Goal: Task Accomplishment & Management: Complete application form

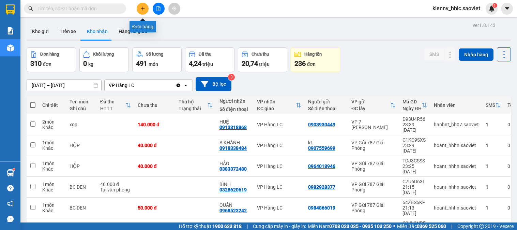
click at [141, 9] on icon "plus" at bounding box center [142, 8] width 5 height 5
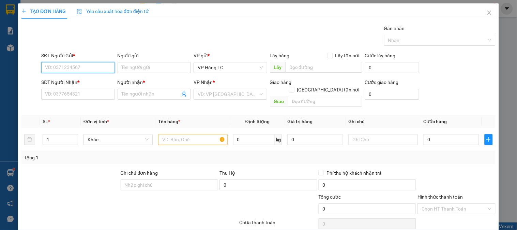
click at [96, 65] on input "SĐT Người Gửi *" at bounding box center [77, 67] width 73 height 11
type input "0984656022"
click at [86, 80] on div "0984656022" at bounding box center [77, 81] width 64 height 8
type input "0961216162"
type input "kt"
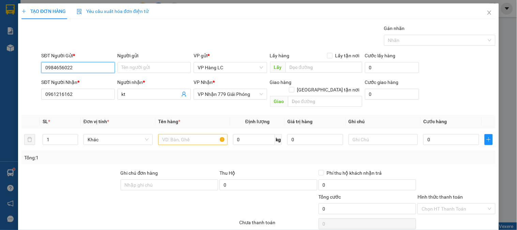
type input "0984656022"
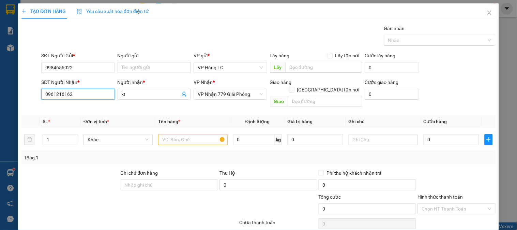
click at [18, 104] on div "TẠO ĐƠN HÀNG Yêu cầu xuất hóa đơn điện tử Transit Pickup Surcharge Ids Transit …" at bounding box center [258, 127] width 481 height 248
type input "0978361976"
click at [55, 107] on div "0978361976 - KT" at bounding box center [77, 108] width 64 height 8
type input "KT"
type input "0978361976"
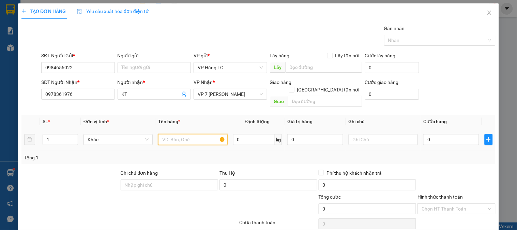
click at [186, 134] on input "text" at bounding box center [192, 139] width 69 height 11
type input "xốp bánh"
click at [436, 134] on input "0" at bounding box center [451, 139] width 56 height 11
type input "4"
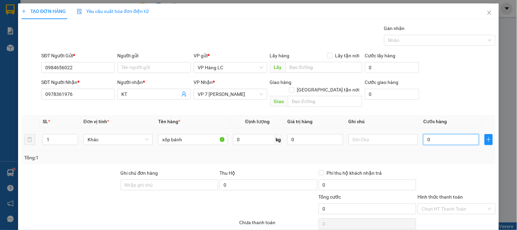
type input "4"
type input "40"
type input "40.000"
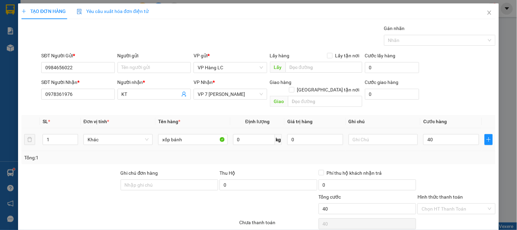
type input "40.000"
click at [426, 154] on div "Tổng: 1" at bounding box center [258, 158] width 469 height 8
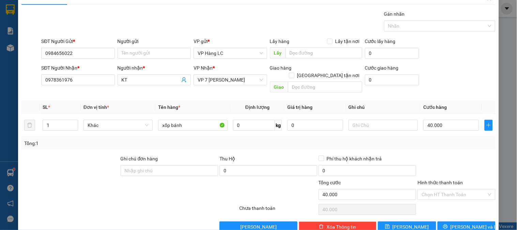
scroll to position [22, 0]
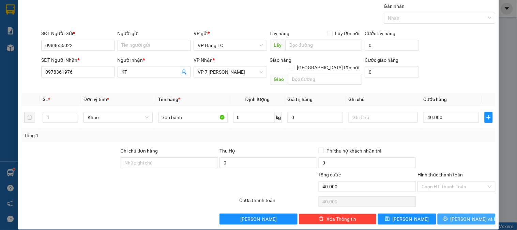
click at [448, 216] on span "printer" at bounding box center [445, 218] width 5 height 5
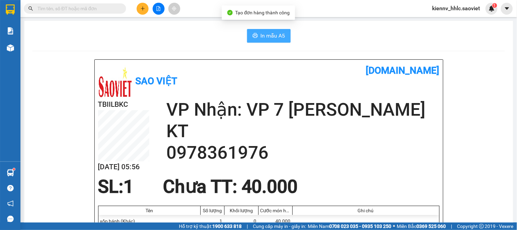
click at [261, 33] on span "In mẫu A5" at bounding box center [273, 35] width 25 height 9
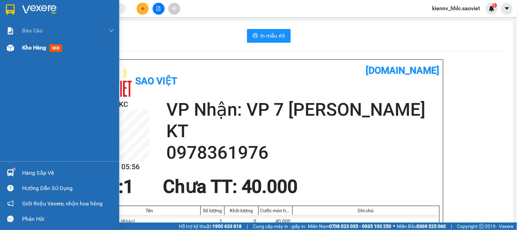
click at [40, 50] on span "Kho hàng" at bounding box center [34, 47] width 24 height 6
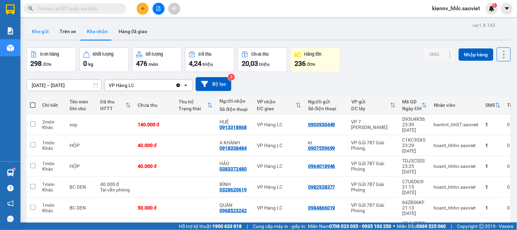
click at [37, 31] on button "Kho gửi" at bounding box center [41, 31] width 28 height 16
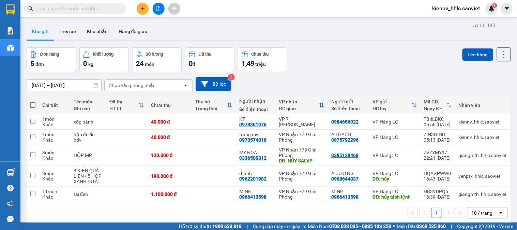
click at [158, 10] on icon "file-add" at bounding box center [158, 8] width 5 height 5
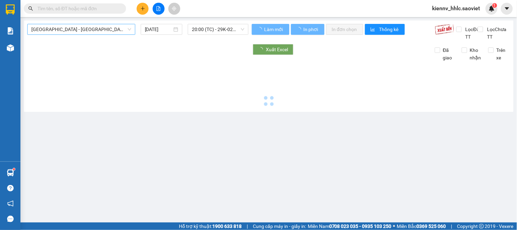
click at [98, 31] on span "[GEOGRAPHIC_DATA] - [GEOGRAPHIC_DATA] (Cabin)" at bounding box center [81, 29] width 100 height 10
type input "[DATE]"
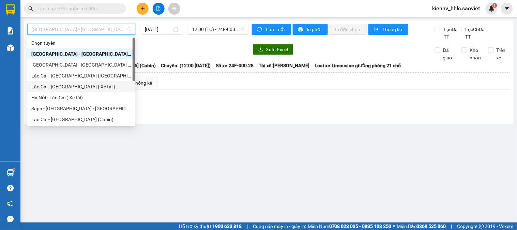
click at [93, 85] on div "Lào Cai - [GEOGRAPHIC_DATA] ( Xe tải )" at bounding box center [81, 87] width 100 height 8
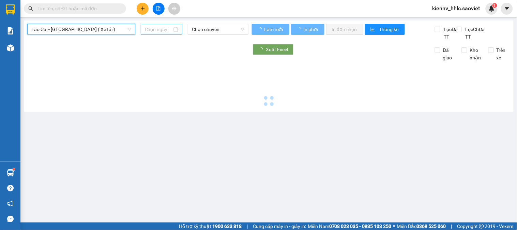
click at [158, 29] on input at bounding box center [159, 30] width 28 height 8
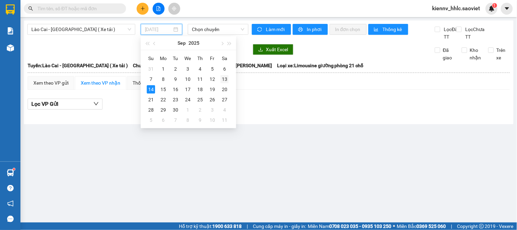
click at [225, 82] on div "13" at bounding box center [225, 79] width 8 height 8
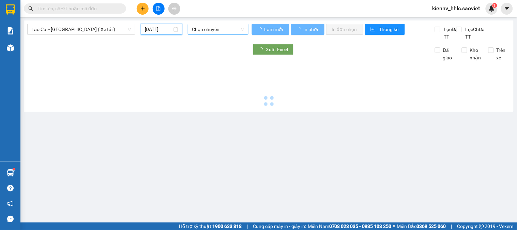
click at [223, 29] on span "Chọn chuyến" at bounding box center [218, 29] width 53 height 10
type input "[DATE]"
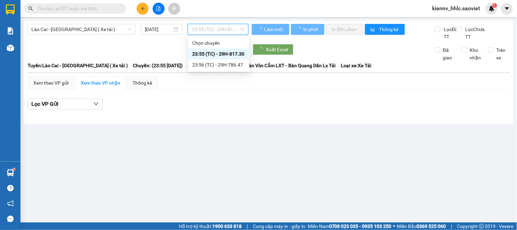
click at [226, 56] on div "23:55 (TC) - 29H-817.30" at bounding box center [218, 54] width 53 height 8
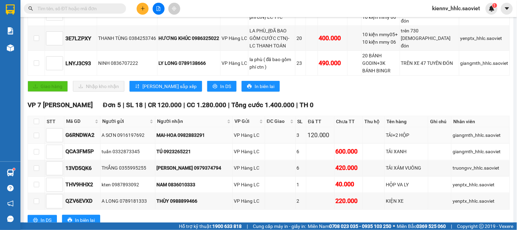
scroll to position [236, 0]
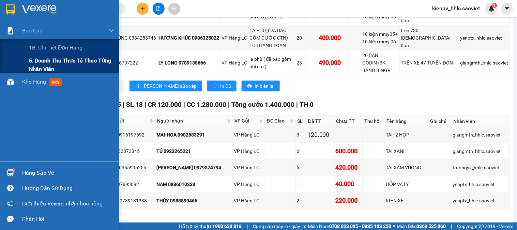
click at [50, 61] on span "5. Doanh thu thực tế theo từng nhân viên" at bounding box center [71, 64] width 85 height 17
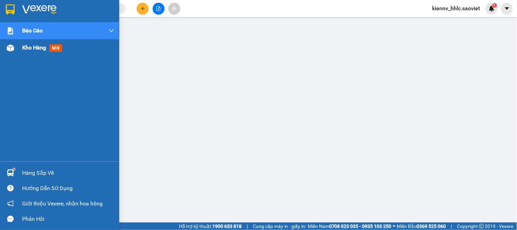
click at [30, 48] on span "Kho hàng" at bounding box center [34, 47] width 24 height 6
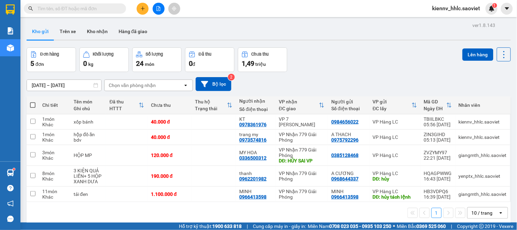
click at [102, 13] on span at bounding box center [75, 8] width 102 height 10
click at [99, 9] on input "text" at bounding box center [78, 9] width 80 height 8
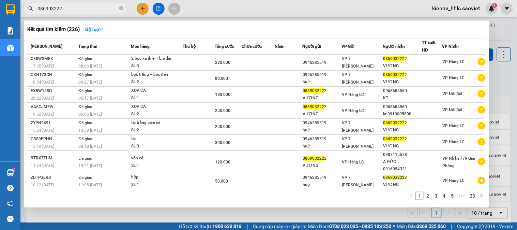
type input "0869032222"
click at [98, 9] on input "0869032222" at bounding box center [78, 9] width 80 height 8
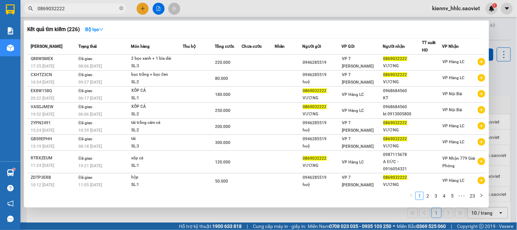
click at [98, 9] on input "0869032222" at bounding box center [78, 9] width 80 height 8
click at [120, 7] on icon "close-circle" at bounding box center [121, 8] width 4 height 4
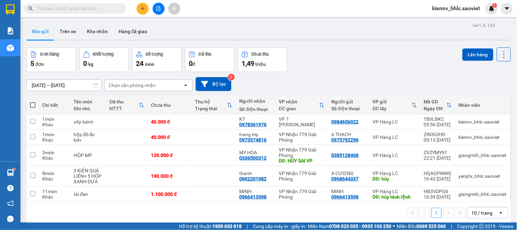
click at [96, 4] on span at bounding box center [75, 8] width 102 height 10
click at [96, 8] on input "text" at bounding box center [78, 9] width 80 height 8
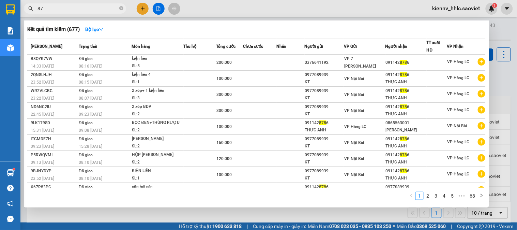
type input "8"
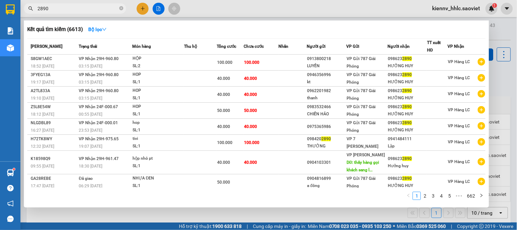
type input "2890"
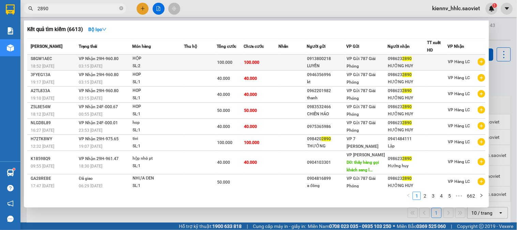
click at [295, 60] on td at bounding box center [293, 63] width 28 height 16
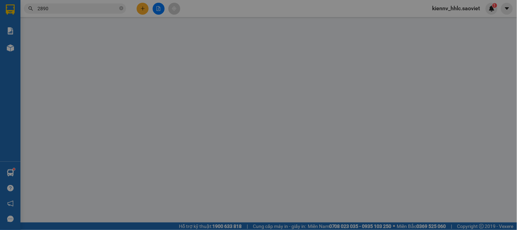
type input "0913800218"
type input "LUYẾN"
type input "0986232890"
type input "HƯỞNG HUY"
type input "100.000"
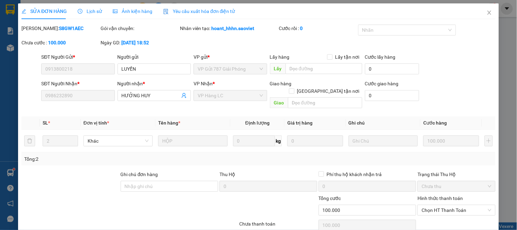
scroll to position [24, 0]
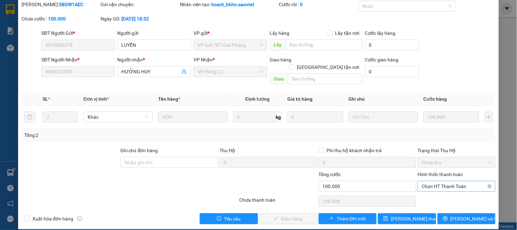
click at [432, 181] on span "Chọn HT Thanh Toán" at bounding box center [457, 186] width 70 height 10
click at [432, 191] on div "Tại văn phòng" at bounding box center [452, 193] width 69 height 8
type input "0"
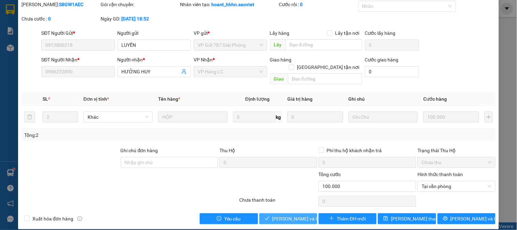
click at [276, 215] on span "[PERSON_NAME] và Giao hàng" at bounding box center [304, 219] width 65 height 8
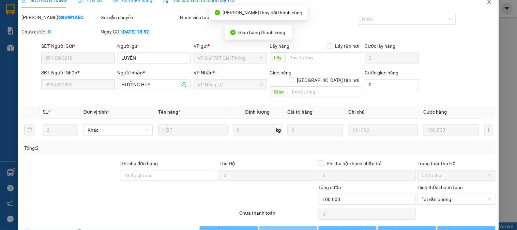
scroll to position [0, 0]
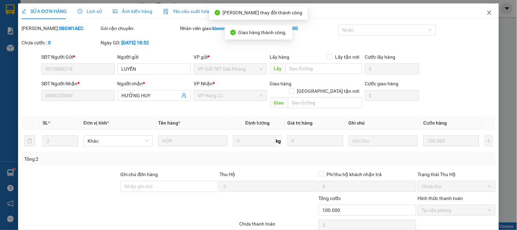
click at [487, 12] on icon "close" at bounding box center [489, 12] width 5 height 5
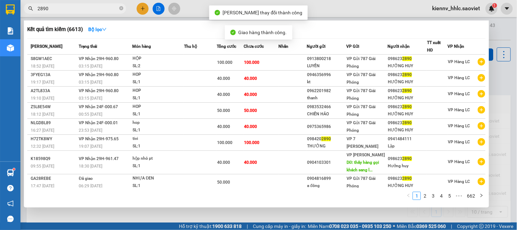
click at [93, 8] on input "2890" at bounding box center [78, 9] width 80 height 8
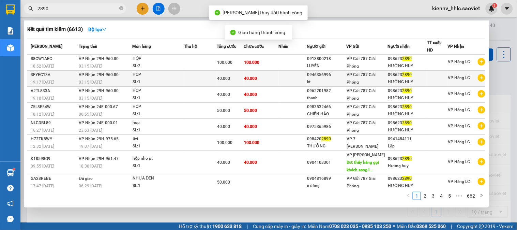
click at [222, 81] on span "40.000" at bounding box center [223, 78] width 13 height 5
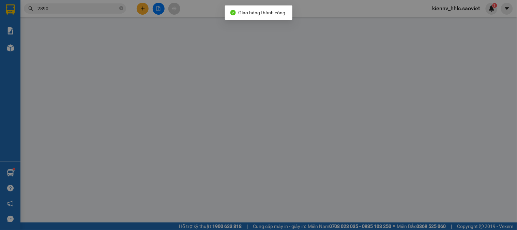
type input "0946356996"
type input "kt"
type input "0986232890"
type input "HƯỞNG HUY"
type input "40.000"
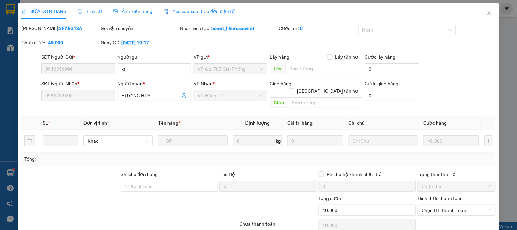
scroll to position [20, 0]
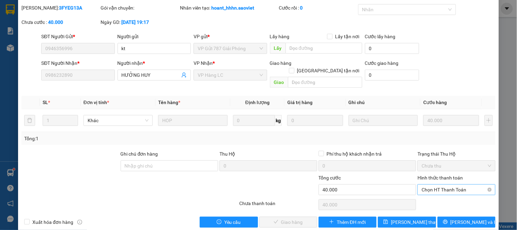
click at [445, 184] on span "Chọn HT Thanh Toán" at bounding box center [457, 189] width 70 height 10
click at [444, 199] on div "Tại văn phòng" at bounding box center [452, 196] width 69 height 8
type input "0"
click at [304, 218] on span "[PERSON_NAME] và Giao hàng" at bounding box center [304, 222] width 65 height 8
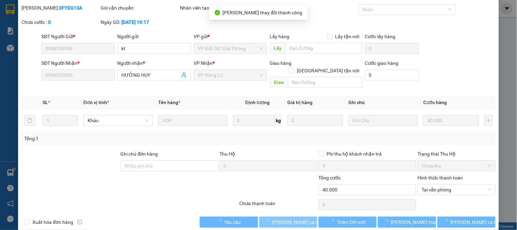
scroll to position [0, 0]
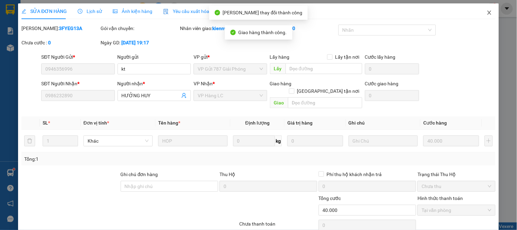
click at [487, 13] on icon "close" at bounding box center [489, 12] width 5 height 5
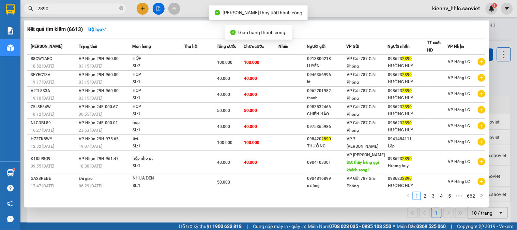
click at [108, 6] on input "2890" at bounding box center [78, 9] width 80 height 8
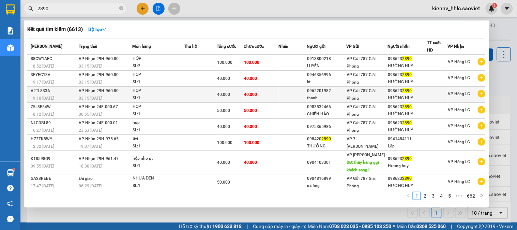
click at [274, 93] on td "40.000" at bounding box center [261, 95] width 35 height 16
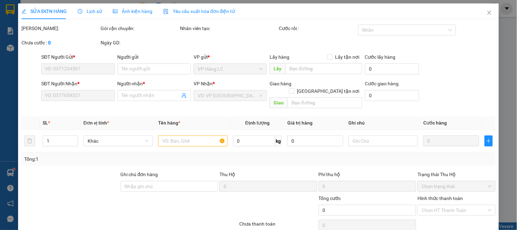
type input "0962201982"
type input "thanh"
type input "0986232890"
type input "HƯỞNG HUY"
type input "40.000"
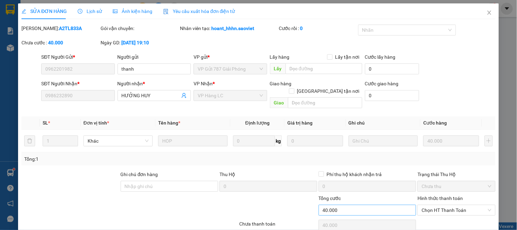
scroll to position [20, 0]
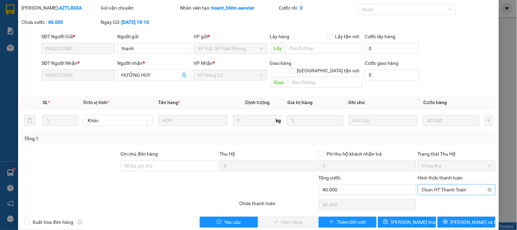
click at [423, 184] on span "Chọn HT Thanh Toán" at bounding box center [457, 189] width 70 height 10
click at [430, 191] on div "Tại văn phòng" at bounding box center [452, 195] width 77 height 11
type input "0"
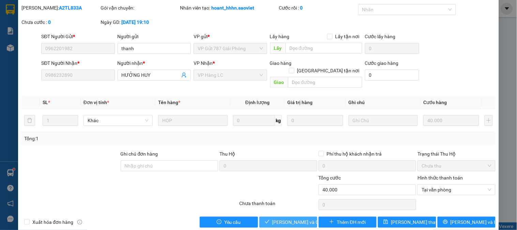
click at [297, 218] on span "[PERSON_NAME] và Giao hàng" at bounding box center [304, 222] width 65 height 8
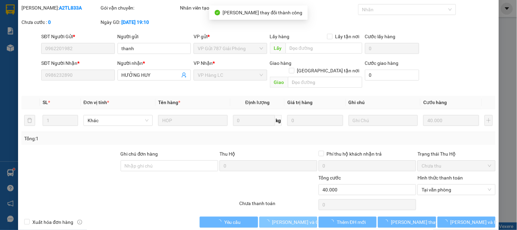
scroll to position [0, 0]
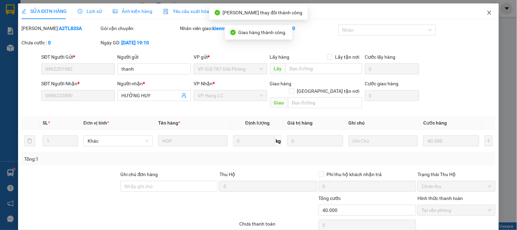
click at [487, 12] on icon "close" at bounding box center [489, 12] width 5 height 5
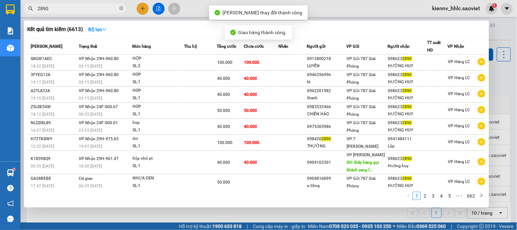
click at [91, 9] on input "2890" at bounding box center [78, 9] width 80 height 8
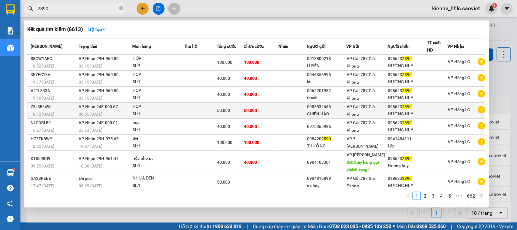
click at [286, 113] on td at bounding box center [293, 111] width 28 height 16
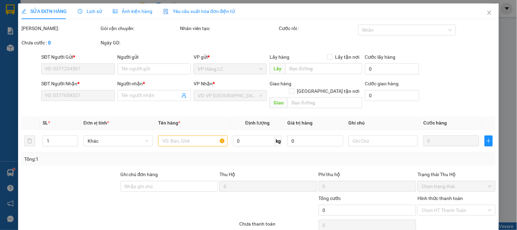
type input "0983532466"
type input "CHIẾN HẢO"
type input "0986232890"
type input "HƯỞNG HUY"
type input "50.000"
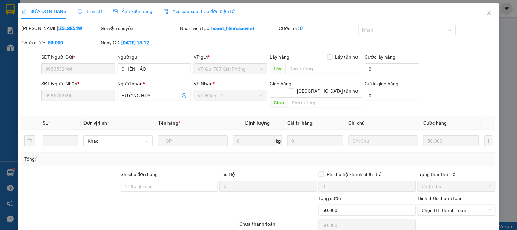
scroll to position [20, 0]
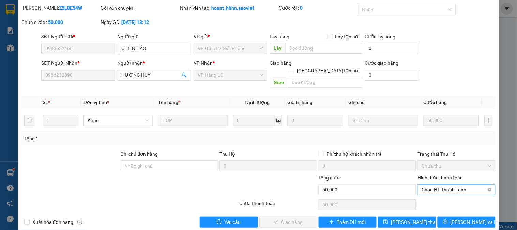
click at [437, 184] on span "Chọn HT Thanh Toán" at bounding box center [457, 189] width 70 height 10
click at [440, 199] on div "Tại văn phòng" at bounding box center [452, 195] width 77 height 11
type input "0"
click at [297, 218] on span "[PERSON_NAME] và Giao hàng" at bounding box center [304, 222] width 65 height 8
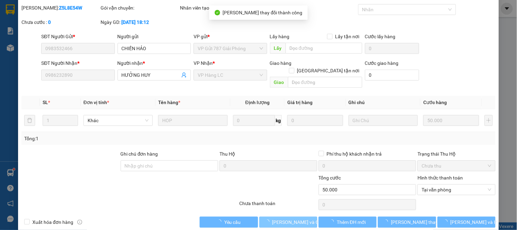
scroll to position [0, 0]
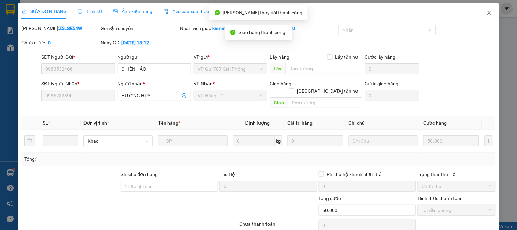
click at [487, 13] on icon "close" at bounding box center [489, 12] width 5 height 5
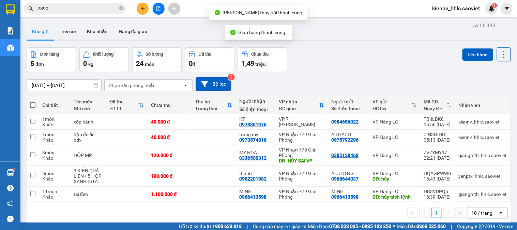
click at [103, 9] on input "2890" at bounding box center [78, 9] width 80 height 8
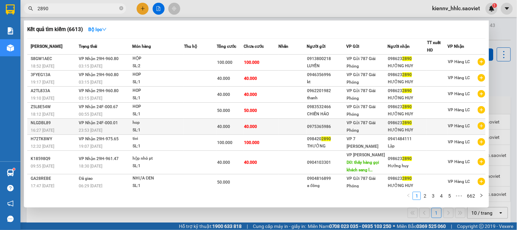
click at [260, 131] on td "40.000" at bounding box center [261, 127] width 35 height 16
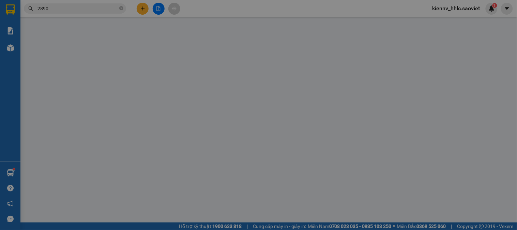
type input "0975365986"
type input "0986232890"
type input "HƯỞNG HUY"
type input "40.000"
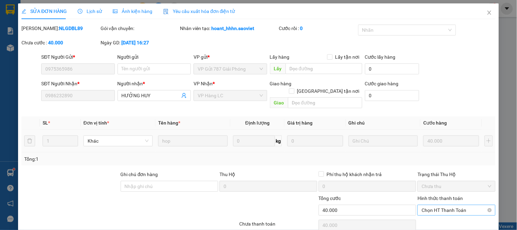
scroll to position [24, 0]
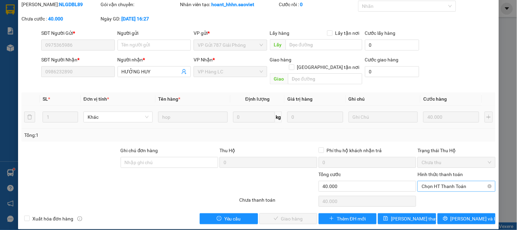
click at [438, 181] on span "Chọn HT Thanh Toán" at bounding box center [457, 186] width 70 height 10
click at [437, 192] on div "Tại văn phòng" at bounding box center [452, 193] width 69 height 8
type input "0"
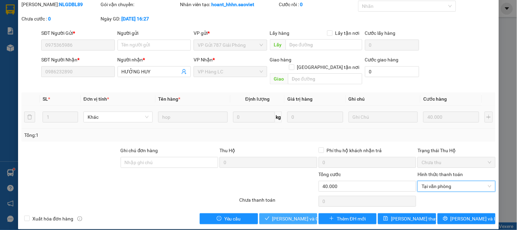
click at [298, 215] on span "[PERSON_NAME] và Giao hàng" at bounding box center [304, 219] width 65 height 8
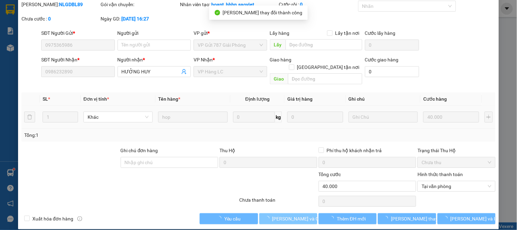
scroll to position [0, 0]
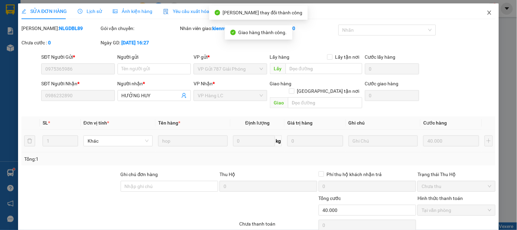
drag, startPoint x: 483, startPoint y: 12, endPoint x: 286, endPoint y: 8, distance: 196.4
click at [488, 12] on icon "close" at bounding box center [490, 13] width 4 height 4
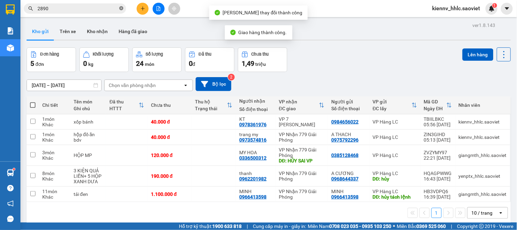
click at [120, 9] on icon "close-circle" at bounding box center [121, 8] width 4 height 4
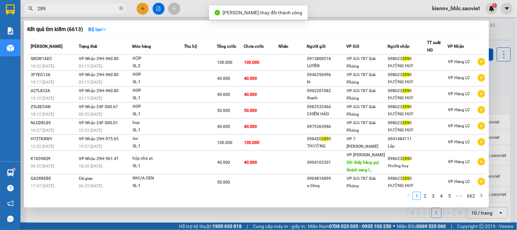
type input "2890"
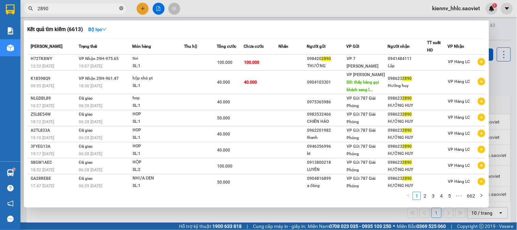
click at [120, 8] on icon "close-circle" at bounding box center [121, 8] width 4 height 4
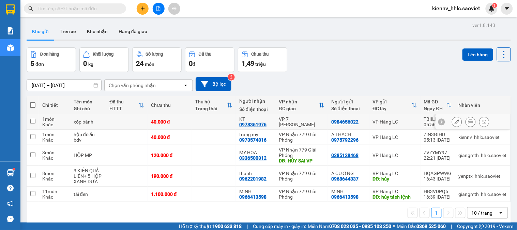
click at [231, 120] on td at bounding box center [214, 121] width 44 height 15
checkbox input "true"
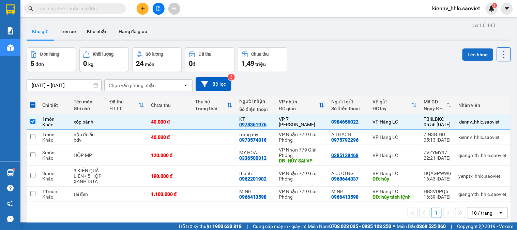
click at [463, 57] on button "Lên hàng" at bounding box center [478, 54] width 31 height 12
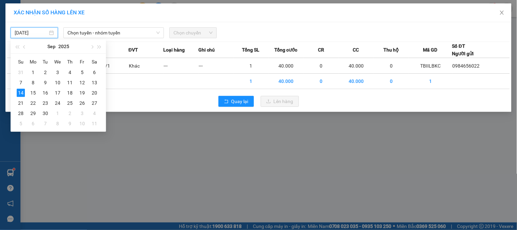
click at [33, 33] on input "[DATE]" at bounding box center [31, 33] width 33 height 8
type input "[DATE]"
click at [20, 89] on div "14" at bounding box center [21, 93] width 8 height 8
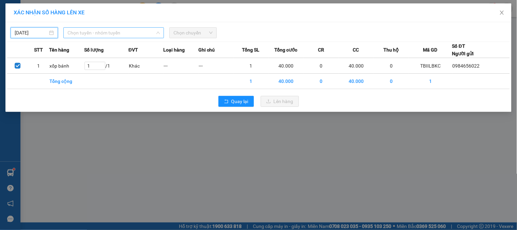
click at [110, 34] on span "Chọn tuyến - nhóm tuyến" at bounding box center [114, 33] width 92 height 10
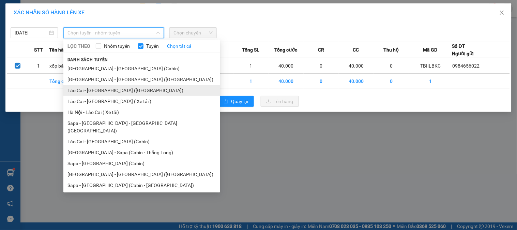
click at [119, 91] on li "Lào Cai - [GEOGRAPHIC_DATA] ([GEOGRAPHIC_DATA])" at bounding box center [141, 90] width 157 height 11
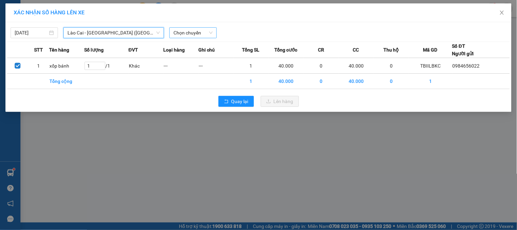
click at [190, 34] on span "Chọn chuyến" at bounding box center [193, 33] width 39 height 10
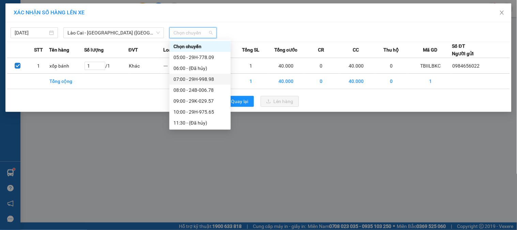
click at [213, 79] on div "07:00 - 29H-998.98" at bounding box center [200, 79] width 53 height 8
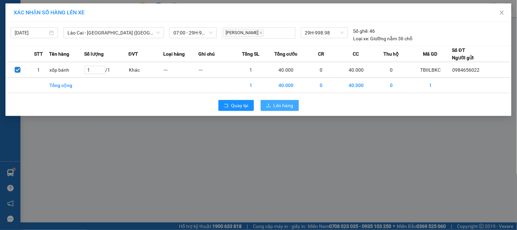
click at [273, 107] on button "Lên hàng" at bounding box center [280, 105] width 38 height 11
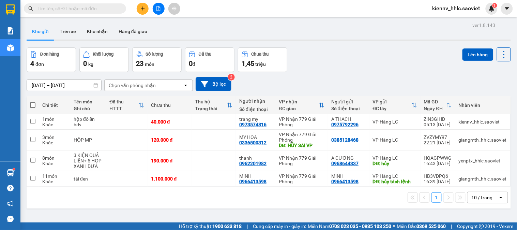
click at [81, 9] on input "text" at bounding box center [78, 9] width 80 height 8
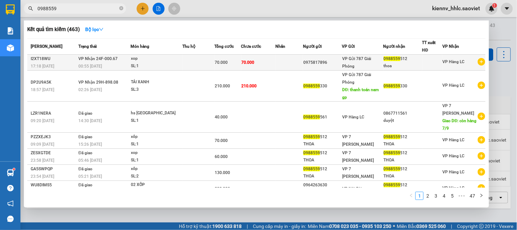
type input "0988559"
click at [213, 63] on td at bounding box center [198, 63] width 32 height 16
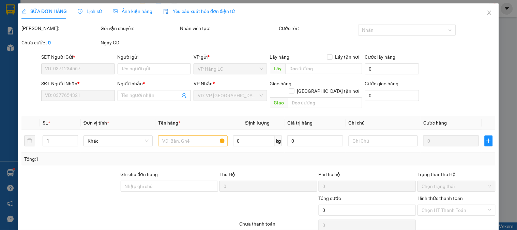
type input "0975817896"
type input "0988559512"
type input "thoa"
type input "70.000"
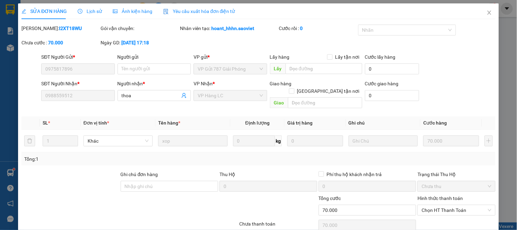
scroll to position [24, 0]
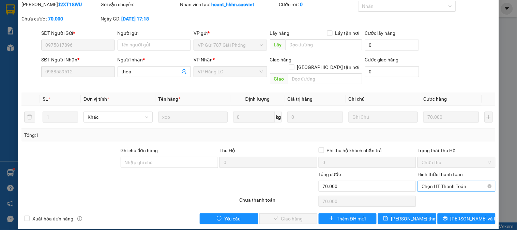
click at [435, 181] on span "Chọn HT Thanh Toán" at bounding box center [457, 186] width 70 height 10
click at [436, 191] on div "Tại văn phòng" at bounding box center [452, 193] width 69 height 8
type input "0"
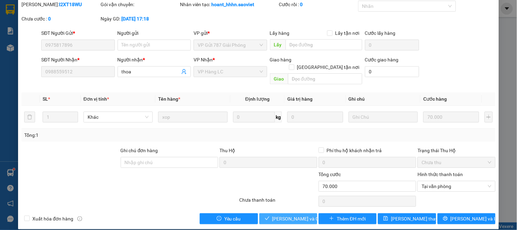
click at [300, 215] on span "[PERSON_NAME] và Giao hàng" at bounding box center [304, 219] width 65 height 8
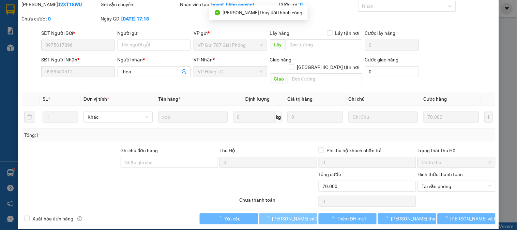
scroll to position [0, 0]
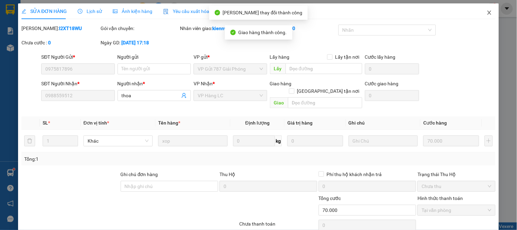
click at [488, 12] on icon "close" at bounding box center [490, 13] width 4 height 4
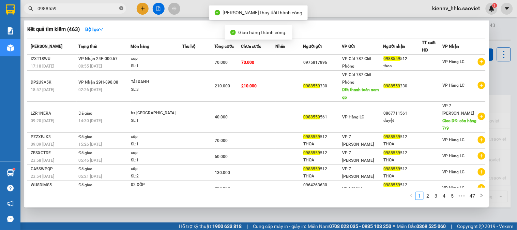
click at [121, 8] on icon "close-circle" at bounding box center [121, 8] width 4 height 4
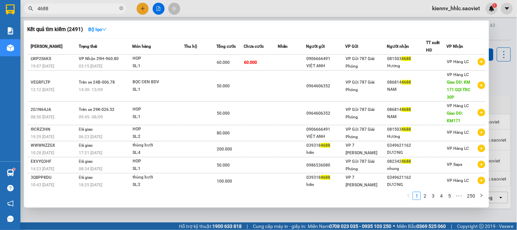
type input "4688"
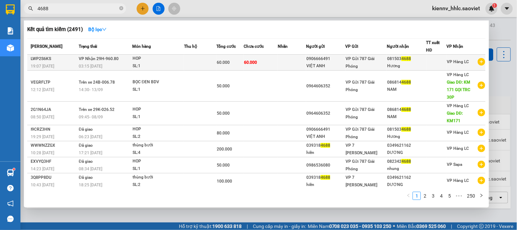
click at [278, 62] on td at bounding box center [292, 63] width 28 height 16
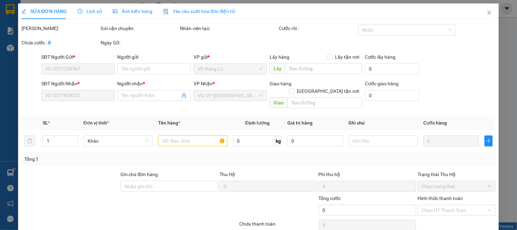
type input "0906666491"
type input "VIỆT ANH"
type input "0815034688"
type input "Hương"
type input "60.000"
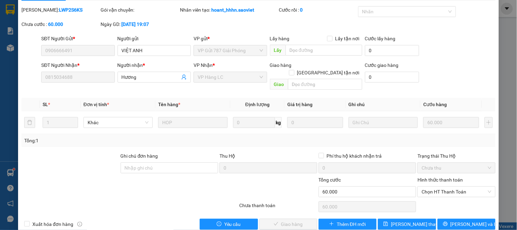
scroll to position [24, 0]
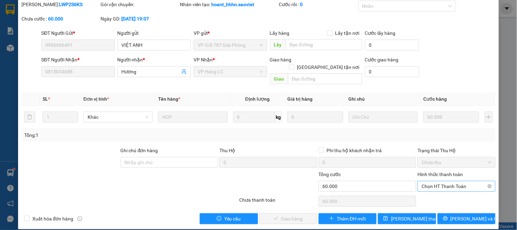
click at [440, 181] on span "Chọn HT Thanh Toán" at bounding box center [457, 186] width 70 height 10
click at [447, 195] on div "Tại văn phòng" at bounding box center [452, 193] width 69 height 8
type input "0"
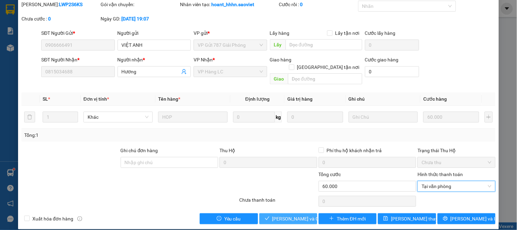
click at [301, 215] on span "[PERSON_NAME] và Giao hàng" at bounding box center [304, 219] width 65 height 8
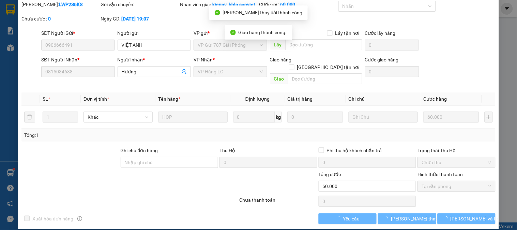
scroll to position [0, 0]
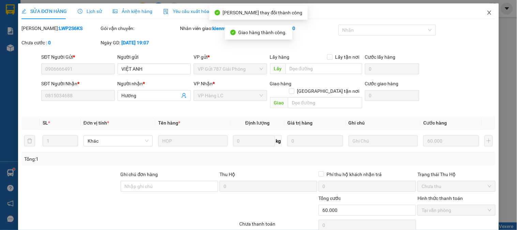
click at [487, 12] on icon "close" at bounding box center [489, 12] width 5 height 5
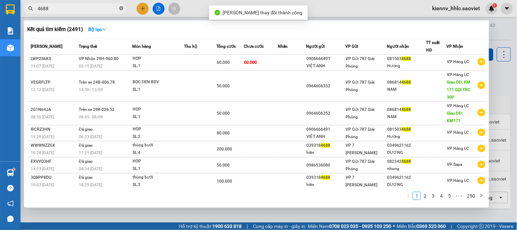
click at [120, 7] on icon "close-circle" at bounding box center [121, 8] width 4 height 4
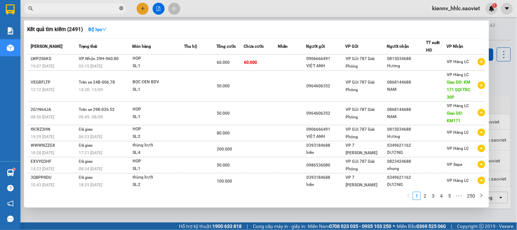
click at [122, 8] on icon "close-circle" at bounding box center [121, 8] width 4 height 4
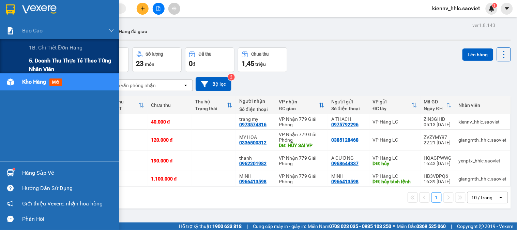
click at [46, 62] on span "5. Doanh thu thực tế theo từng nhân viên" at bounding box center [71, 64] width 85 height 17
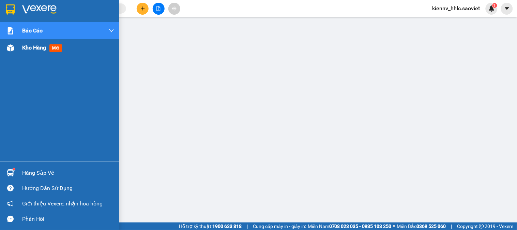
click at [27, 50] on span "Kho hàng" at bounding box center [34, 47] width 24 height 6
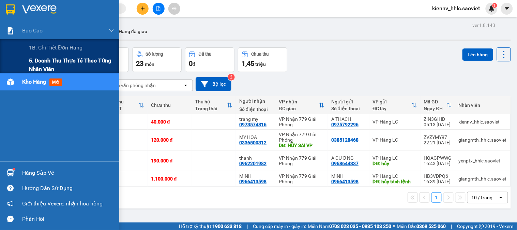
click at [40, 60] on span "5. Doanh thu thực tế theo từng nhân viên" at bounding box center [71, 64] width 85 height 17
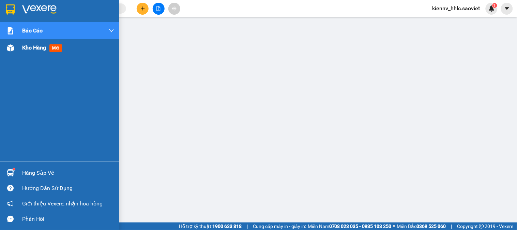
click at [32, 50] on span "Kho hàng" at bounding box center [34, 47] width 24 height 6
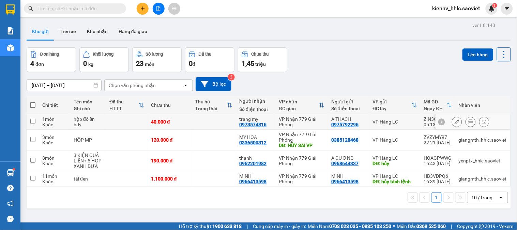
click at [220, 124] on td at bounding box center [214, 121] width 44 height 15
checkbox input "true"
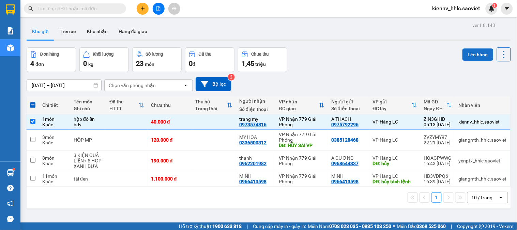
click at [465, 60] on button "Lên hàng" at bounding box center [478, 54] width 31 height 12
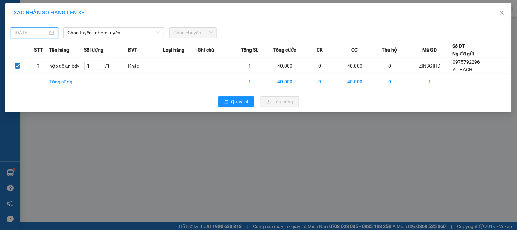
click at [46, 33] on input "[DATE]" at bounding box center [31, 33] width 33 height 8
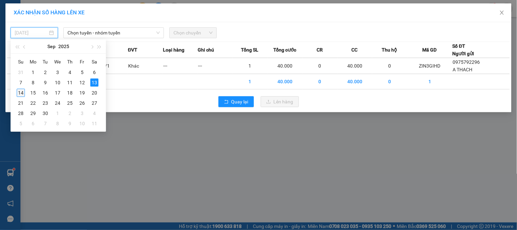
click at [21, 91] on div "14" at bounding box center [21, 93] width 8 height 8
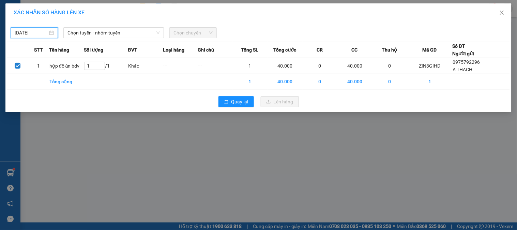
type input "[DATE]"
click at [105, 32] on span "Chọn tuyến - nhóm tuyến" at bounding box center [114, 33] width 92 height 10
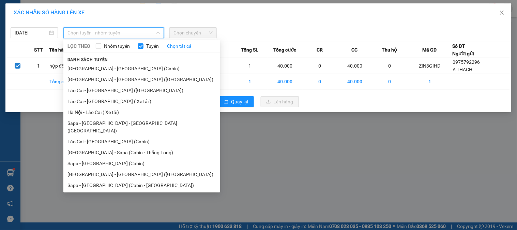
click at [123, 158] on li "Sapa - [GEOGRAPHIC_DATA] (Cabin)" at bounding box center [141, 163] width 157 height 11
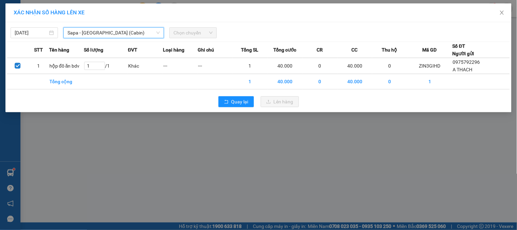
click at [185, 29] on span "Chọn chuyến" at bounding box center [193, 33] width 39 height 10
click at [185, 36] on span "Chọn chuyến" at bounding box center [193, 33] width 39 height 10
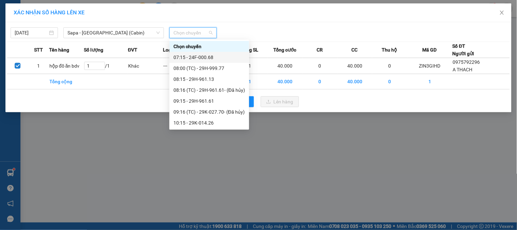
click at [200, 56] on div "07:15 - 24F-000.68" at bounding box center [210, 58] width 72 height 8
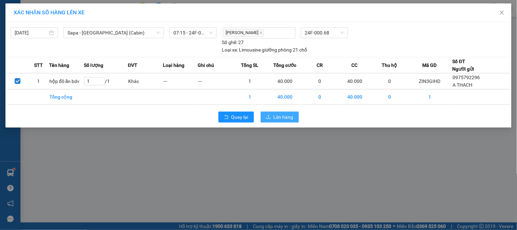
click at [293, 119] on span "Lên hàng" at bounding box center [284, 117] width 20 height 8
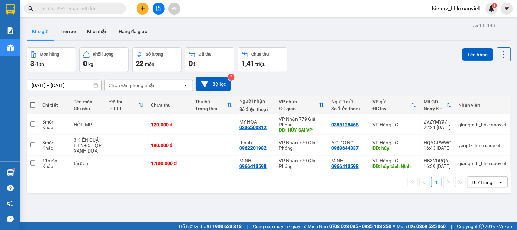
click at [445, 8] on span "kiennv_hhlc.saoviet" at bounding box center [456, 8] width 59 height 9
click at [447, 23] on span "Đăng xuất" at bounding box center [460, 21] width 44 height 8
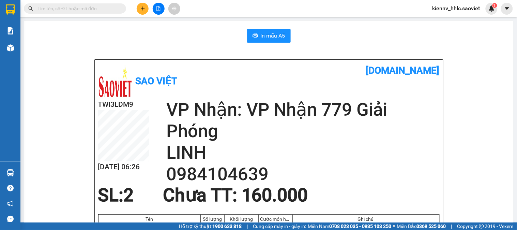
click at [65, 4] on span at bounding box center [75, 8] width 102 height 10
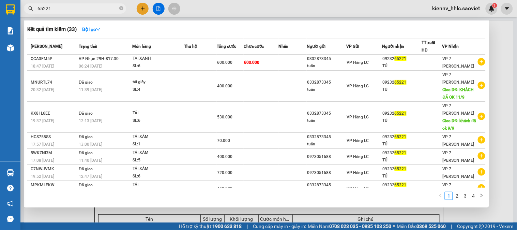
type input "65221"
click at [121, 6] on icon "close-circle" at bounding box center [121, 8] width 4 height 4
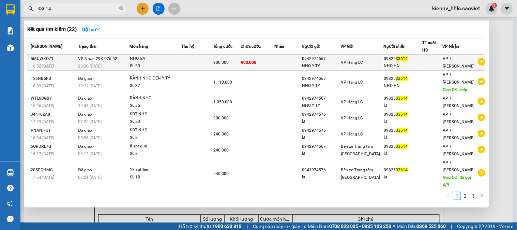
type input "33614"
click at [188, 64] on td at bounding box center [198, 63] width 32 height 16
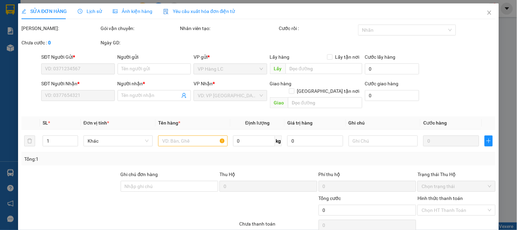
click at [94, 13] on span "Lịch sử" at bounding box center [90, 11] width 24 height 5
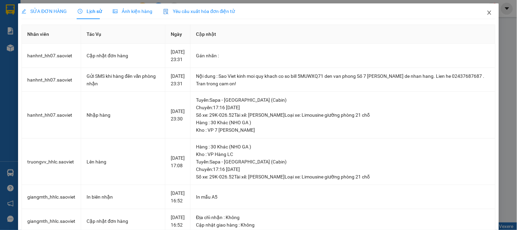
click at [487, 13] on icon "close" at bounding box center [489, 12] width 5 height 5
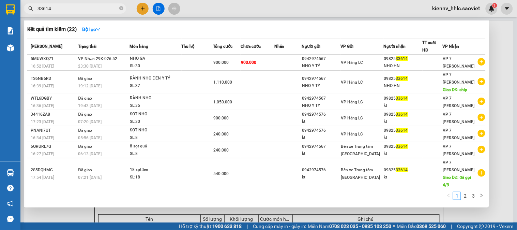
click at [94, 9] on input "33614" at bounding box center [78, 9] width 80 height 8
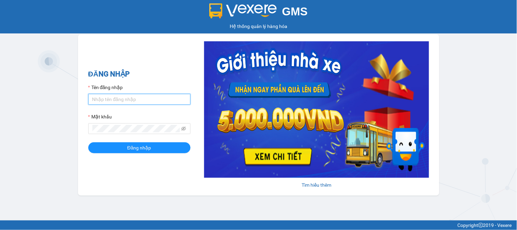
click at [141, 97] on input "Tên đăng nhập" at bounding box center [139, 99] width 102 height 11
type input "minhdc_hhlc.saoviet"
click at [126, 133] on span at bounding box center [139, 128] width 102 height 11
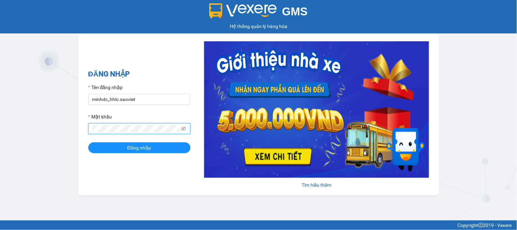
click at [88, 142] on button "Đăng nhập" at bounding box center [139, 147] width 102 height 11
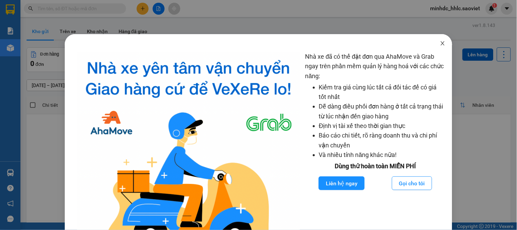
click at [441, 41] on span "Close" at bounding box center [442, 43] width 19 height 19
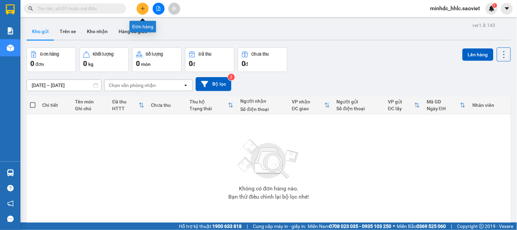
click at [139, 11] on button at bounding box center [143, 9] width 12 height 12
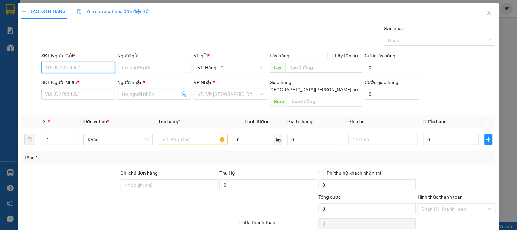
click at [104, 65] on input "SĐT Người Gửi *" at bounding box center [77, 67] width 73 height 11
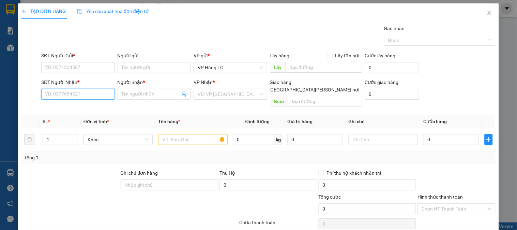
click at [76, 98] on input "SĐT Người Nhận *" at bounding box center [77, 94] width 73 height 11
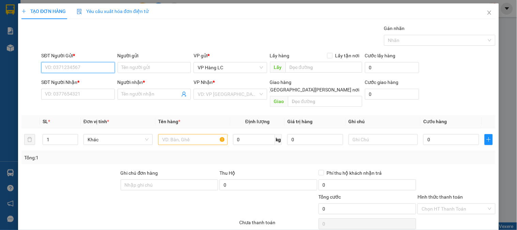
click at [101, 65] on input "SĐT Người Gửi *" at bounding box center [77, 67] width 73 height 11
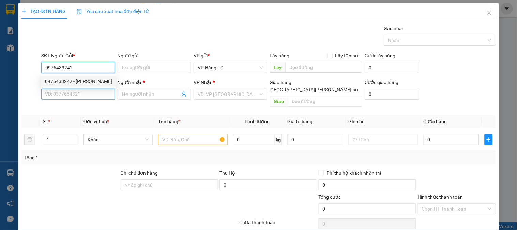
type input "0976433242"
click at [89, 91] on input "SĐT Người Nhận *" at bounding box center [77, 94] width 73 height 11
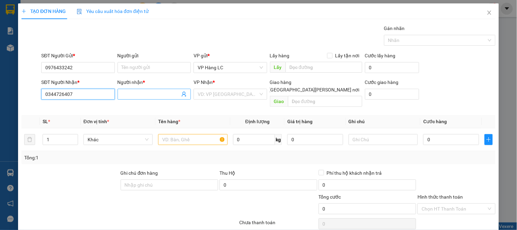
type input "0344726407"
click at [144, 91] on input "Người nhận *" at bounding box center [151, 94] width 58 height 8
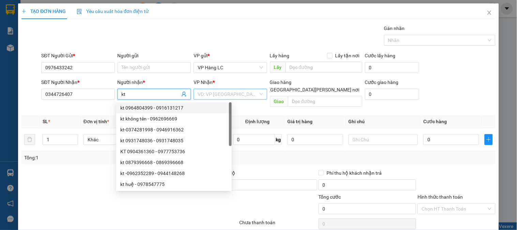
type input "kt"
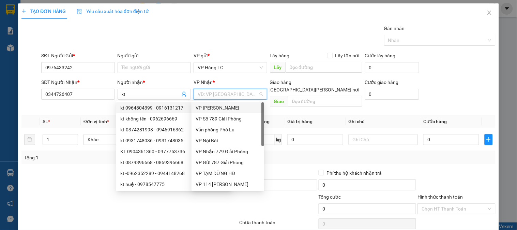
click at [234, 92] on input "search" at bounding box center [228, 94] width 60 height 10
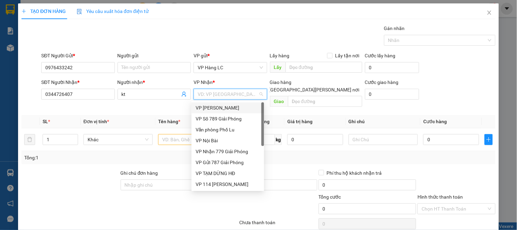
type input "7"
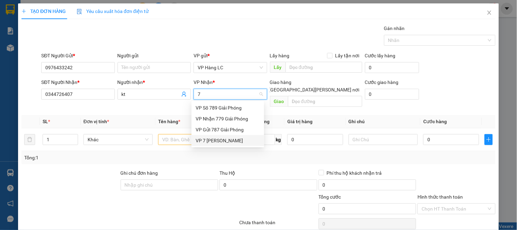
click at [232, 142] on div "VP 7 [PERSON_NAME]" at bounding box center [228, 141] width 64 height 8
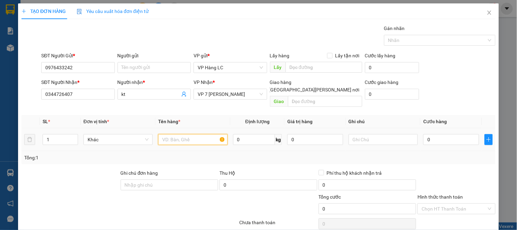
click at [182, 134] on input "text" at bounding box center [192, 139] width 69 height 11
type input "tải trắng"
drag, startPoint x: 438, startPoint y: 121, endPoint x: 438, endPoint y: 129, distance: 7.8
click at [438, 128] on td "0" at bounding box center [451, 139] width 61 height 23
click at [437, 134] on input "0" at bounding box center [451, 139] width 56 height 11
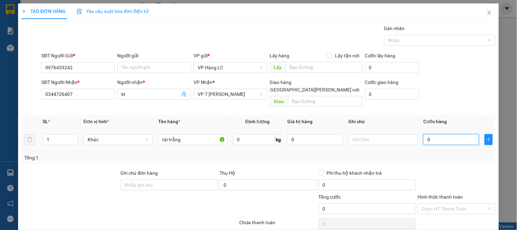
type input "4"
type input "40"
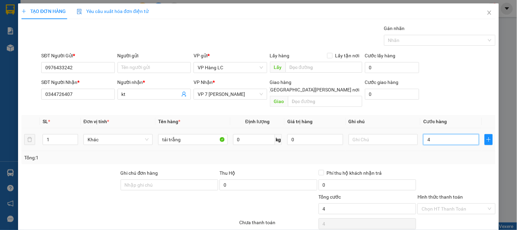
type input "40"
type input "400"
type input "4.000"
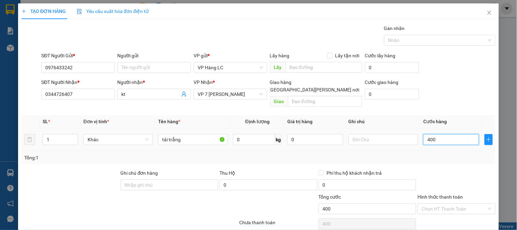
type input "4.000"
type input "40.000"
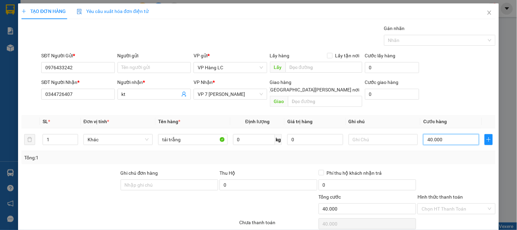
type input "40.000"
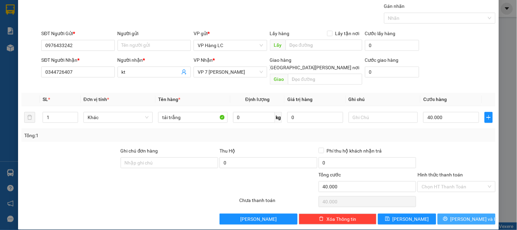
click at [479, 214] on button "[PERSON_NAME] và In" at bounding box center [467, 218] width 58 height 11
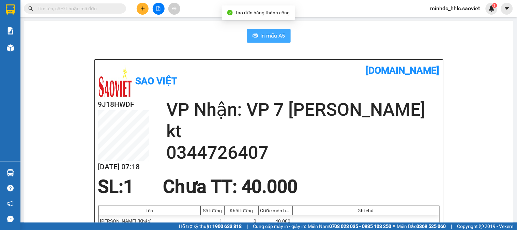
click at [280, 33] on span "In mẫu A5" at bounding box center [273, 35] width 25 height 9
